Goal: Information Seeking & Learning: Compare options

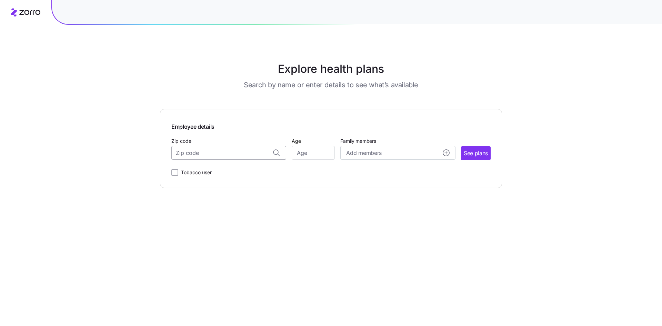
click at [205, 155] on input "Zip code" at bounding box center [228, 153] width 115 height 14
click at [241, 172] on span "56716, [GEOGRAPHIC_DATA], [GEOGRAPHIC_DATA]" at bounding box center [227, 171] width 97 height 9
type input "56716, [GEOGRAPHIC_DATA], [GEOGRAPHIC_DATA]"
click at [308, 155] on input "Age" at bounding box center [313, 153] width 43 height 14
type input "40"
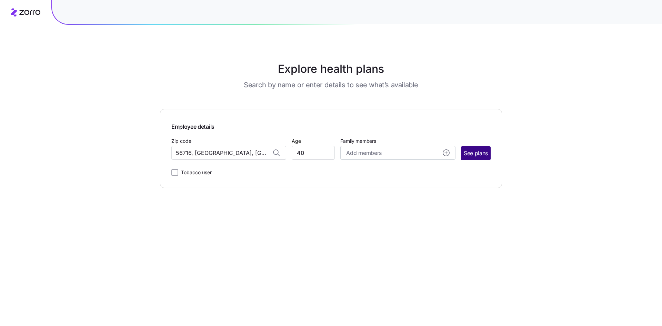
click at [483, 156] on span "See plans" at bounding box center [476, 153] width 24 height 9
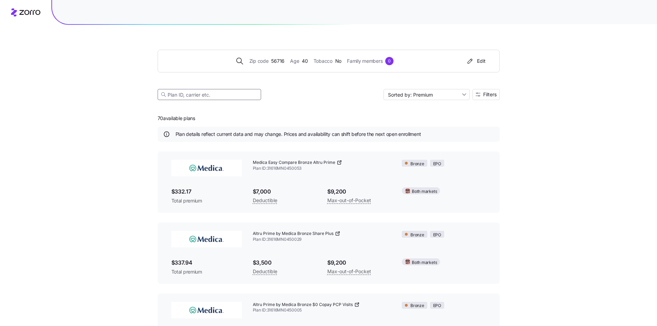
click at [205, 94] on input at bounding box center [209, 94] width 103 height 11
click at [486, 94] on span "Filters" at bounding box center [489, 94] width 13 height 5
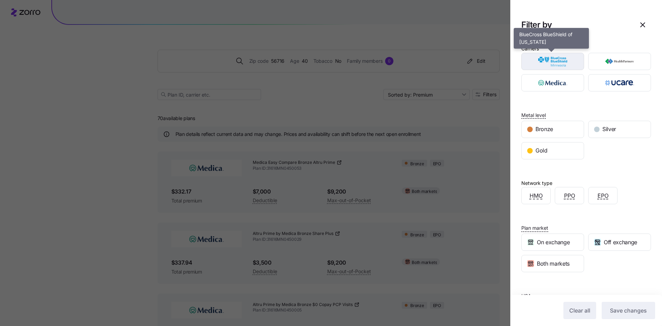
click at [556, 60] on img "button" at bounding box center [553, 62] width 51 height 14
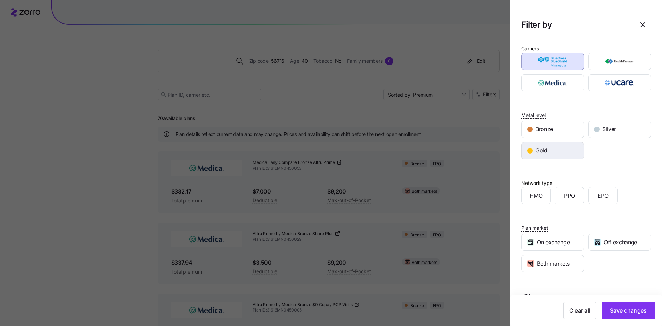
click at [565, 149] on div "Gold" at bounding box center [553, 150] width 62 height 17
click at [621, 312] on span "Save changes" at bounding box center [628, 310] width 37 height 8
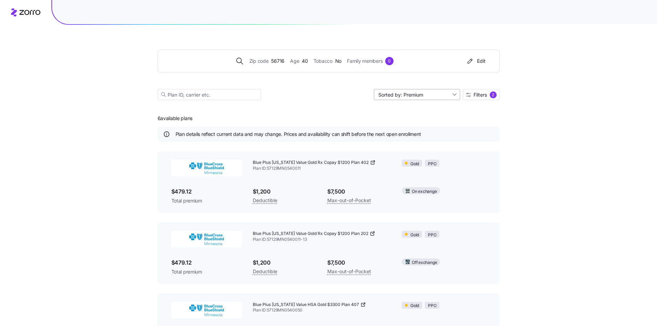
click at [409, 92] on input "Sorted by: Premium" at bounding box center [417, 94] width 86 height 11
click at [412, 110] on div "Premium" at bounding box center [416, 111] width 81 height 10
click at [88, 170] on div "Zip code 56716 Age [DEMOGRAPHIC_DATA] Tobacco No Family members 0 Edit Sorted b…" at bounding box center [328, 248] width 657 height 497
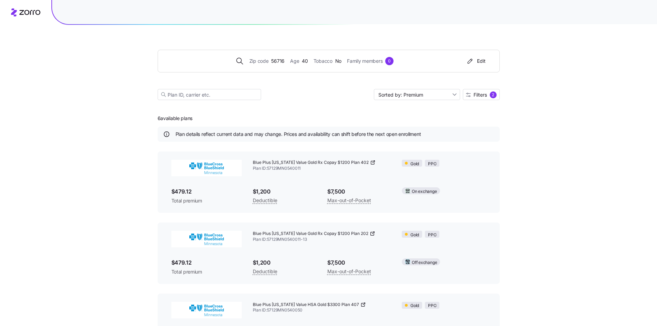
click at [88, 170] on div "Zip code 56716 Age [DEMOGRAPHIC_DATA] Tobacco No Family members 0 Edit Sorted b…" at bounding box center [328, 248] width 657 height 497
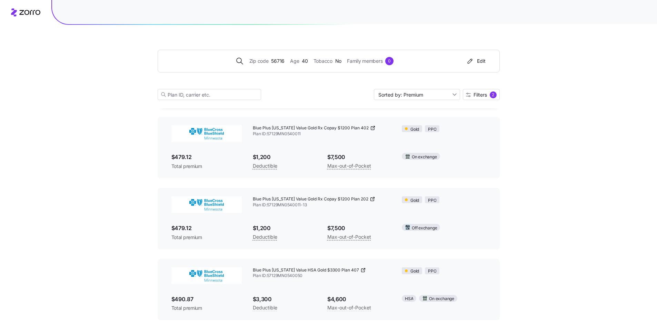
click at [107, 207] on div "Zip code 56716 Age [DEMOGRAPHIC_DATA] Tobacco No Family members 0 Edit Sorted b…" at bounding box center [328, 214] width 657 height 497
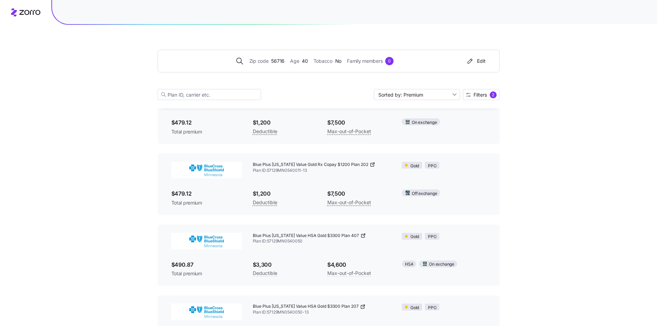
click at [107, 207] on div "Zip code 56716 Age [DEMOGRAPHIC_DATA] Tobacco No Family members 0 Edit Sorted b…" at bounding box center [328, 179] width 657 height 497
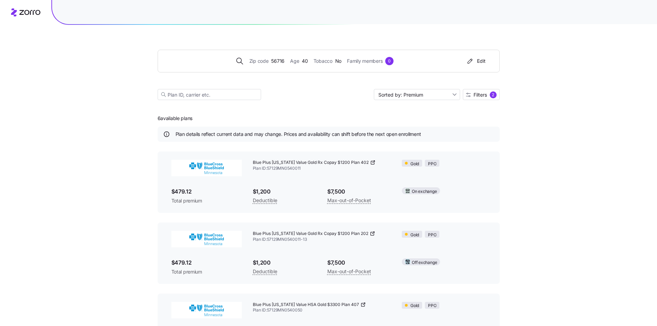
click at [115, 189] on div "Zip code 56716 Age [DEMOGRAPHIC_DATA] Tobacco No Family members 0 Edit Sorted b…" at bounding box center [328, 284] width 657 height 568
click at [114, 183] on div "Zip code 56716 Age [DEMOGRAPHIC_DATA] Tobacco No Family members 0 Edit Sorted b…" at bounding box center [328, 284] width 657 height 568
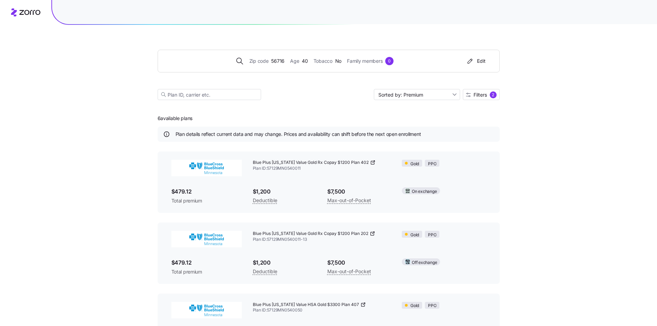
click at [92, 147] on div "Zip code 56716 Age [DEMOGRAPHIC_DATA] Tobacco No Family members 0 Edit Sorted b…" at bounding box center [328, 284] width 657 height 568
click at [101, 201] on div "Zip code 56716 Age [DEMOGRAPHIC_DATA] Tobacco No Family members 0 Edit Sorted b…" at bounding box center [328, 284] width 657 height 568
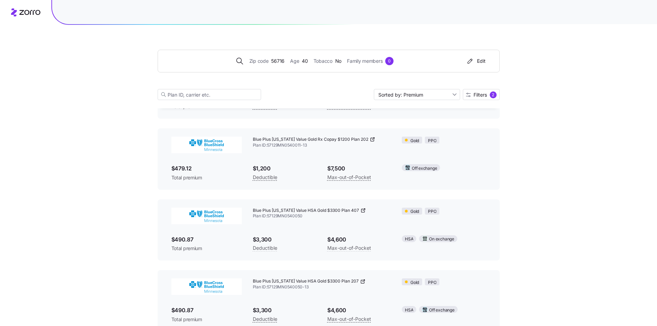
scroll to position [103, 0]
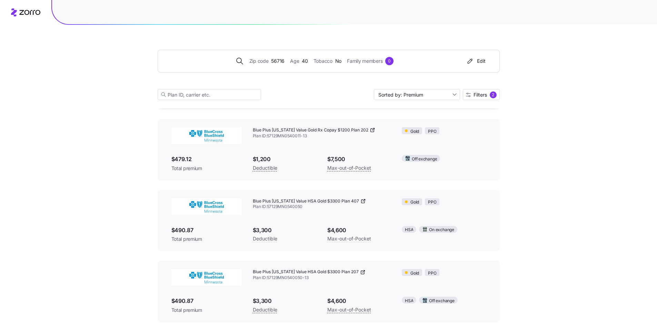
click at [78, 188] on div "Zip code 56716 Age [DEMOGRAPHIC_DATA] Tobacco No Family members 0 Edit Sorted b…" at bounding box center [328, 181] width 657 height 568
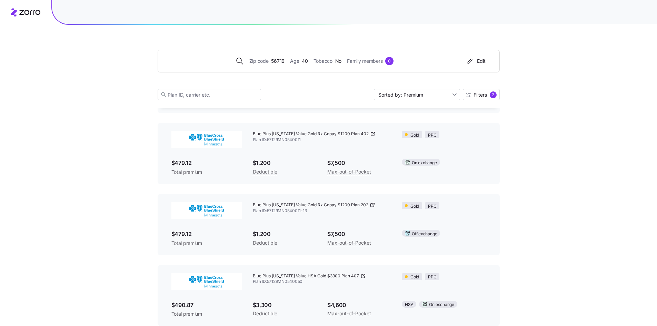
scroll to position [0, 0]
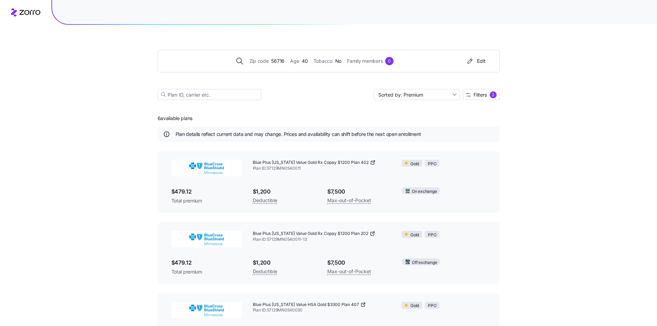
click at [78, 190] on div "Zip code 56716 Age [DEMOGRAPHIC_DATA] Tobacco No Family members 0 Edit Sorted b…" at bounding box center [328, 284] width 657 height 568
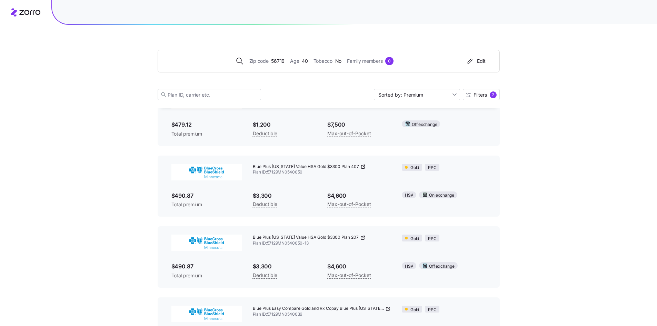
click at [78, 190] on div "Zip code 56716 Age [DEMOGRAPHIC_DATA] Tobacco No Family members 0 Edit Sorted b…" at bounding box center [328, 146] width 657 height 568
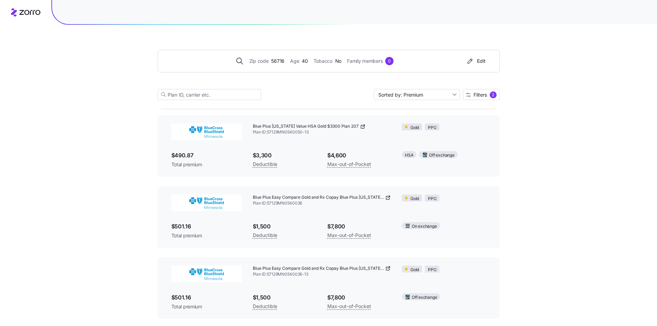
scroll to position [251, 0]
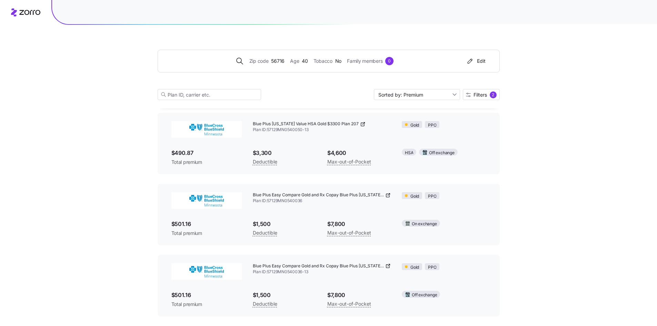
click at [78, 190] on div "Zip code 56716 Age [DEMOGRAPHIC_DATA] Tobacco No Family members 0 Edit Sorted b…" at bounding box center [328, 33] width 657 height 568
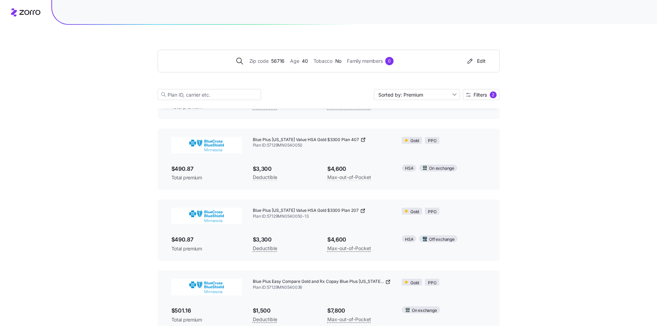
scroll to position [148, 0]
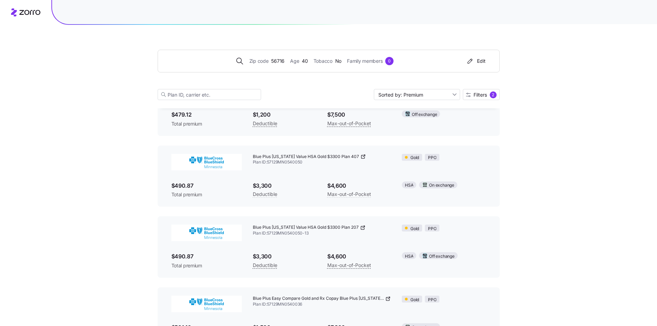
click at [77, 192] on div "Zip code 56716 Age [DEMOGRAPHIC_DATA] Tobacco No Family members 0 Edit Sorted b…" at bounding box center [328, 136] width 657 height 568
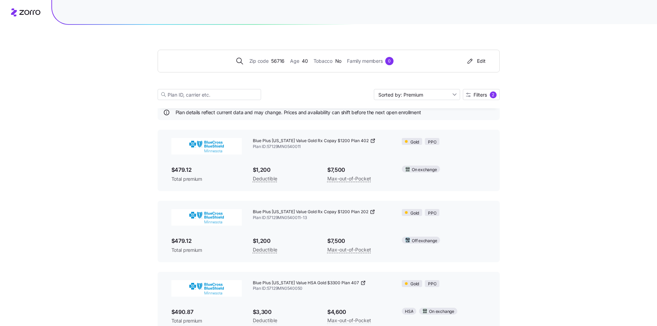
scroll to position [0, 0]
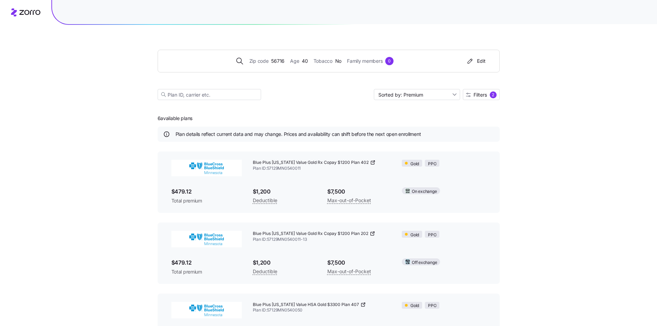
click at [76, 196] on div "Zip code 56716 Age [DEMOGRAPHIC_DATA] Tobacco No Family members 0 Edit Sorted b…" at bounding box center [328, 284] width 657 height 568
